Goal: Task Accomplishment & Management: Manage account settings

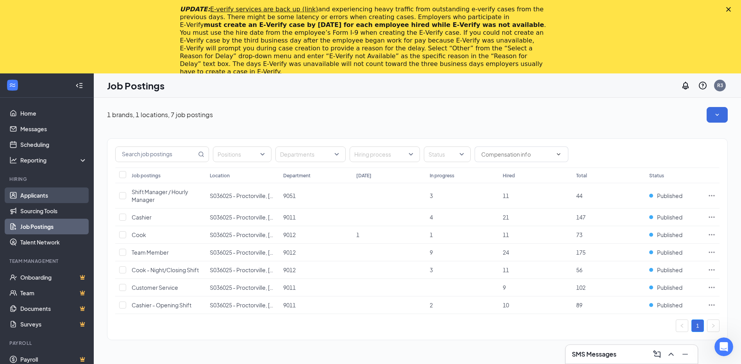
click at [47, 198] on link "Applicants" at bounding box center [53, 195] width 67 height 16
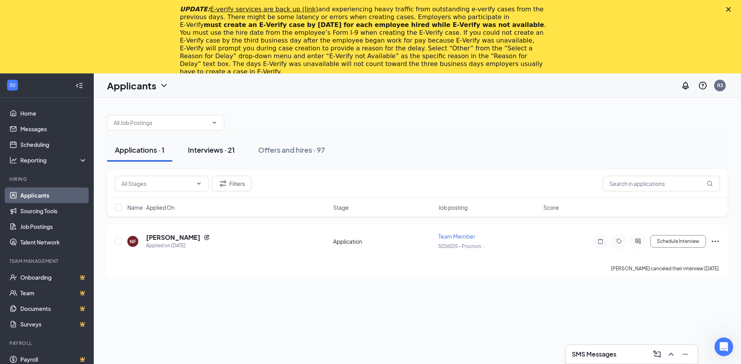
click at [196, 152] on div "Interviews · 21" at bounding box center [211, 150] width 47 height 10
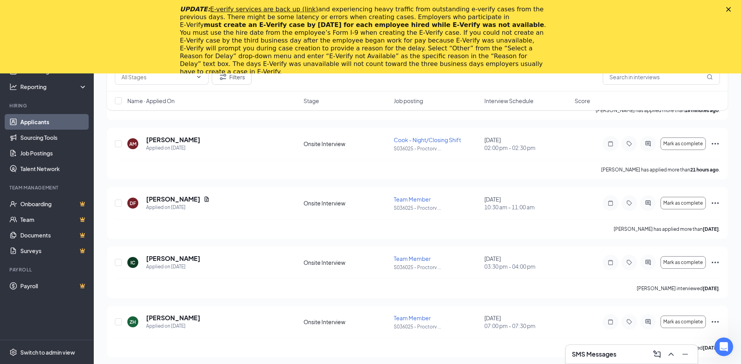
scroll to position [234, 0]
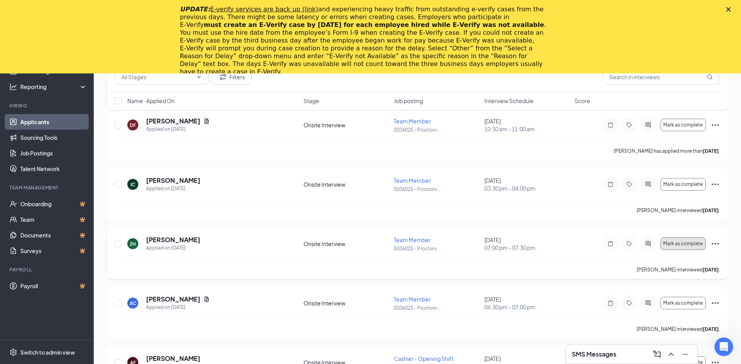
click at [691, 249] on button "Mark as complete" at bounding box center [682, 243] width 45 height 12
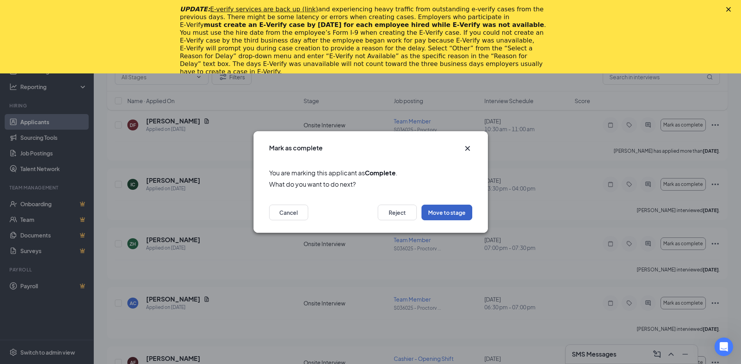
click at [437, 209] on button "Move to stage" at bounding box center [446, 213] width 51 height 16
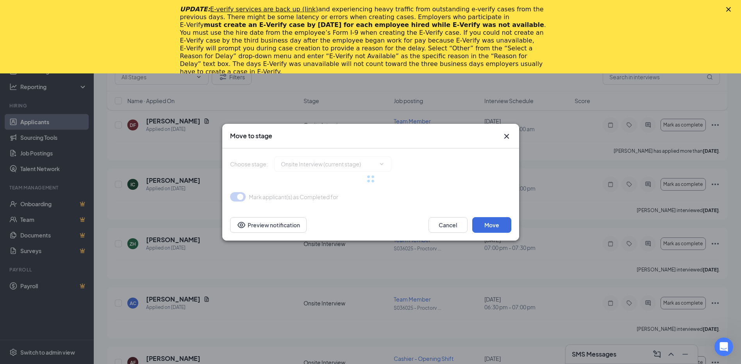
type input "Hiring Complete (final stage)"
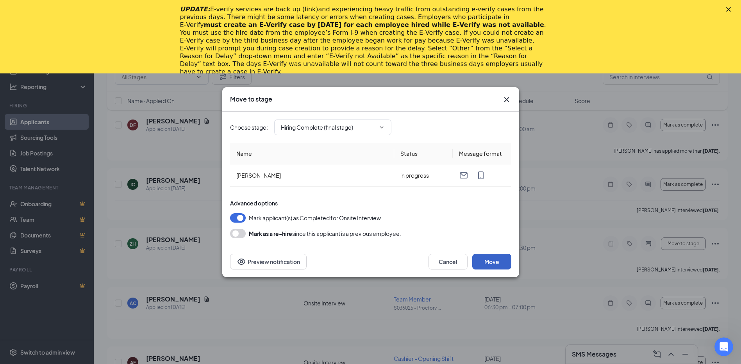
click at [493, 260] on button "Move" at bounding box center [491, 262] width 39 height 16
